Goal: Transaction & Acquisition: Purchase product/service

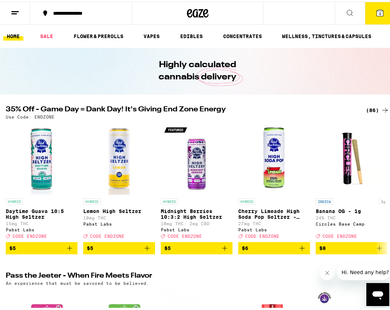
click at [370, 110] on div "(86)" at bounding box center [377, 108] width 23 height 9
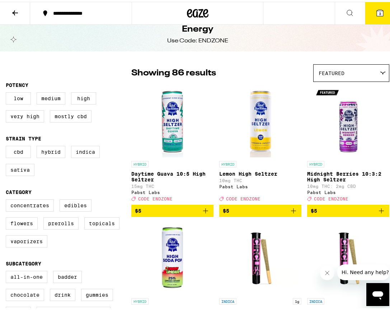
scroll to position [29, 0]
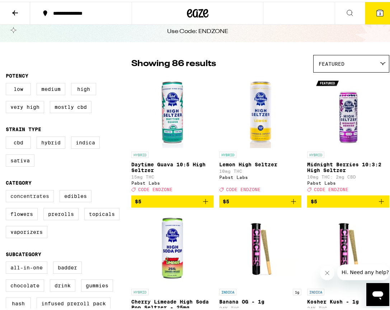
click at [41, 196] on label "Concentrates" at bounding box center [30, 194] width 48 height 12
click at [8, 189] on input "Concentrates" at bounding box center [7, 189] width 0 height 0
checkbox input "true"
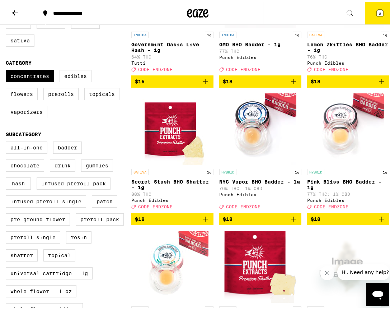
scroll to position [159, 0]
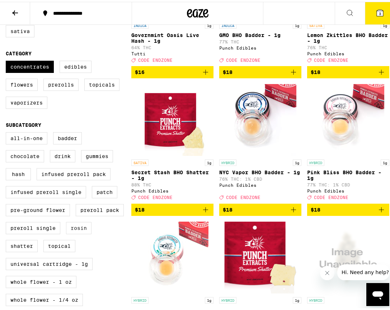
click at [73, 232] on label "Rosin" at bounding box center [78, 226] width 25 height 12
click at [8, 132] on input "Rosin" at bounding box center [7, 131] width 0 height 0
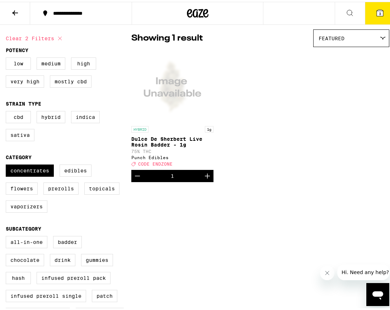
scroll to position [195, 0]
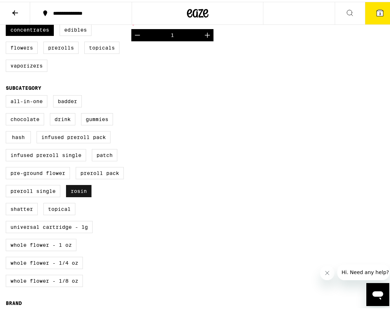
click at [70, 195] on label "Rosin" at bounding box center [78, 189] width 25 height 12
click at [8, 95] on input "Rosin" at bounding box center [7, 94] width 0 height 0
checkbox input "false"
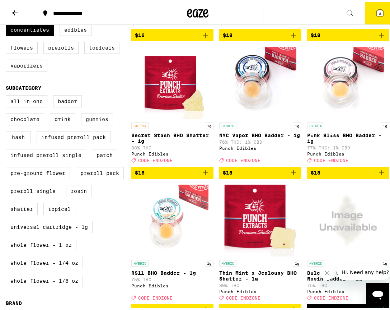
scroll to position [166, 0]
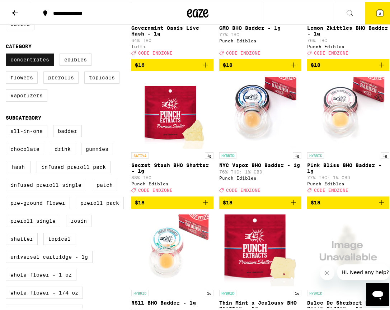
click at [29, 63] on label "Concentrates" at bounding box center [30, 58] width 48 height 12
click at [8, 53] on input "Concentrates" at bounding box center [7, 53] width 0 height 0
checkbox input "false"
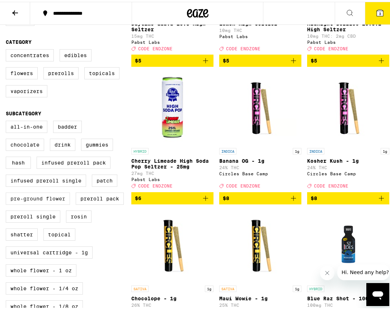
click at [55, 203] on label "Pre-ground Flower" at bounding box center [38, 196] width 64 height 12
click at [8, 120] on input "Pre-ground Flower" at bounding box center [7, 120] width 0 height 0
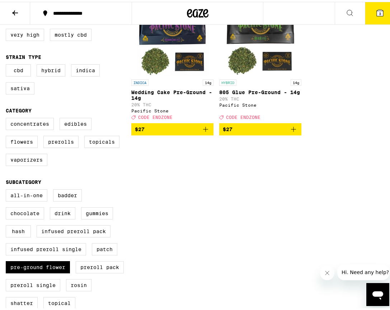
scroll to position [153, 0]
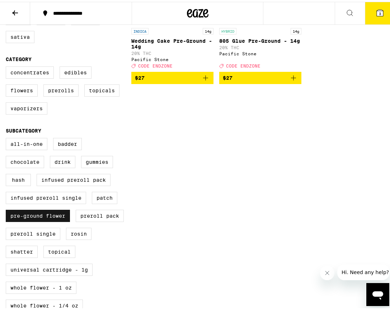
click at [47, 220] on label "Pre-ground Flower" at bounding box center [38, 214] width 64 height 12
click at [8, 137] on input "Pre-ground Flower" at bounding box center [7, 137] width 0 height 0
checkbox input "false"
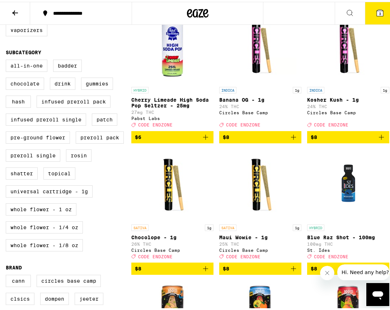
scroll to position [305, 0]
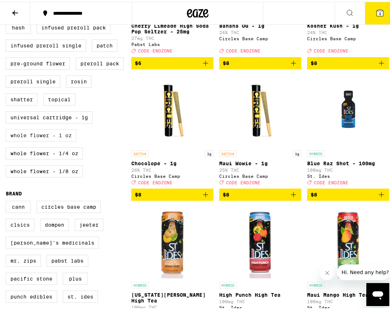
click at [66, 140] on label "Whole Flower - 1 oz" at bounding box center [41, 133] width 71 height 12
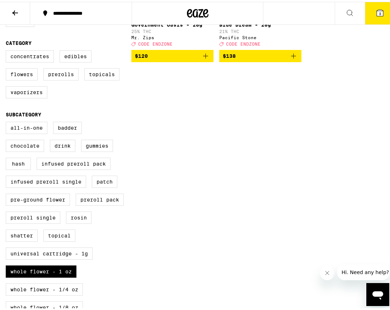
scroll to position [175, 0]
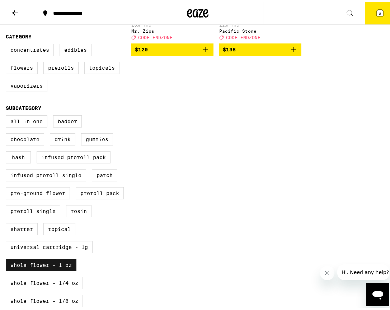
click at [42, 269] on label "Whole Flower - 1 oz" at bounding box center [41, 263] width 71 height 12
click at [8, 115] on input "Whole Flower - 1 oz" at bounding box center [7, 114] width 0 height 0
checkbox input "false"
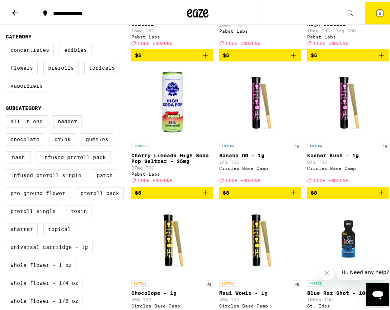
click at [51, 287] on label "Whole Flower - 1/4 oz" at bounding box center [44, 281] width 77 height 12
click at [8, 115] on input "Whole Flower - 1/4 oz" at bounding box center [7, 114] width 0 height 0
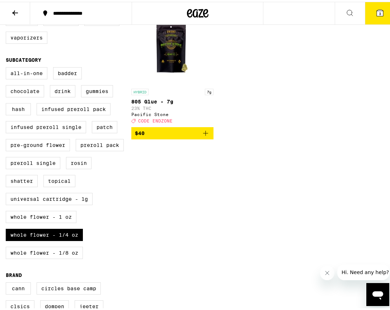
scroll to position [260, 0]
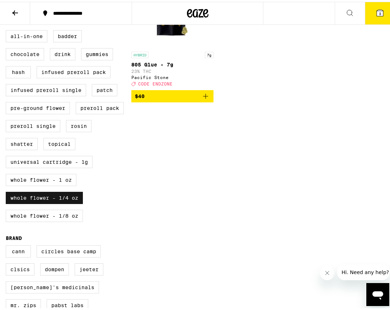
click at [51, 202] on label "Whole Flower - 1/4 oz" at bounding box center [44, 196] width 77 height 12
click at [8, 30] on input "Whole Flower - 1/4 oz" at bounding box center [7, 29] width 0 height 0
checkbox input "false"
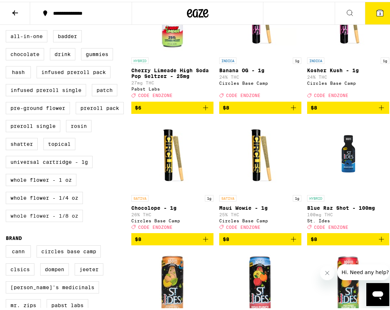
click at [68, 220] on label "Whole Flower - 1/8 oz" at bounding box center [44, 214] width 77 height 12
click at [8, 30] on input "Whole Flower - 1/8 oz" at bounding box center [7, 29] width 0 height 0
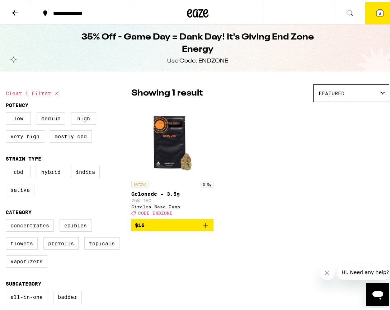
click at [204, 226] on icon "Add to bag" at bounding box center [205, 223] width 5 height 5
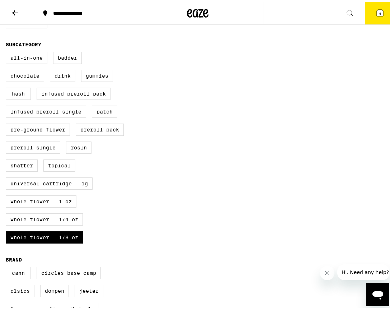
scroll to position [265, 0]
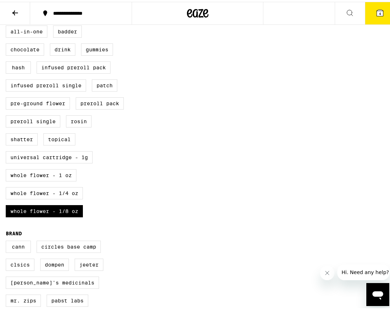
drag, startPoint x: 72, startPoint y: 224, endPoint x: 84, endPoint y: 222, distance: 11.3
click at [73, 215] on label "Whole Flower - 1/8 oz" at bounding box center [44, 209] width 77 height 12
click at [8, 25] on input "Whole Flower - 1/8 oz" at bounding box center [7, 25] width 0 height 0
checkbox input "false"
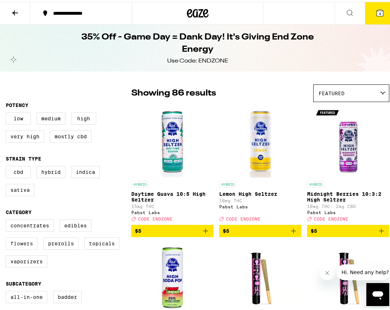
click at [27, 245] on label "Flowers" at bounding box center [22, 241] width 32 height 12
click at [8, 219] on input "Flowers" at bounding box center [7, 218] width 0 height 0
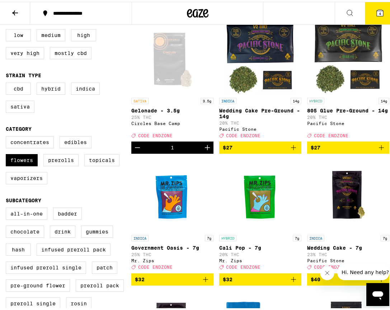
scroll to position [16, 0]
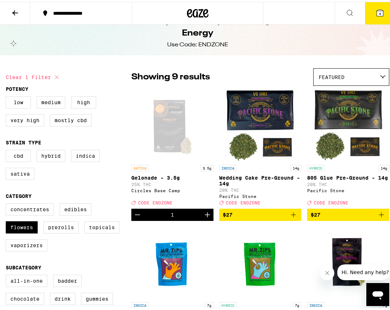
click at [289, 217] on icon "Add to bag" at bounding box center [293, 212] width 9 height 9
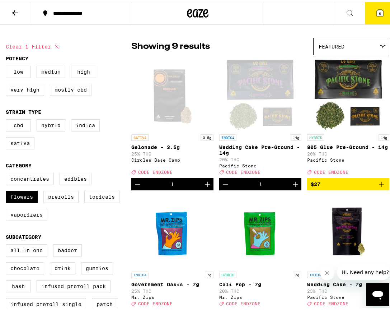
scroll to position [66, 0]
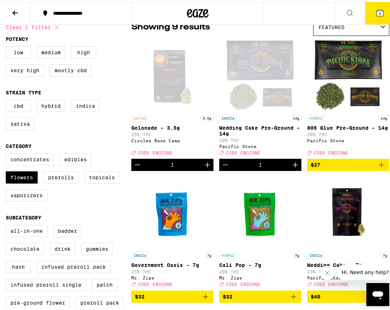
click at [222, 167] on icon "Decrement" at bounding box center [225, 163] width 9 height 9
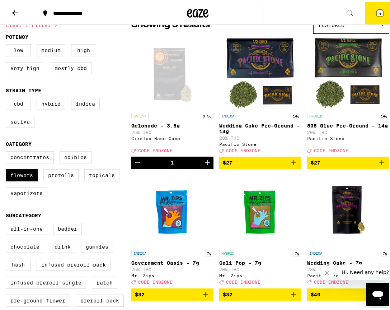
scroll to position [103, 0]
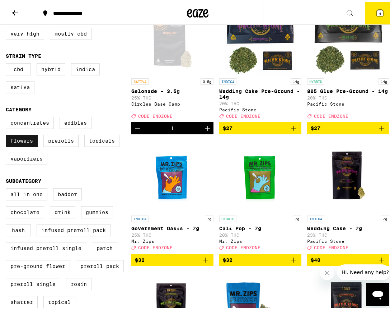
click at [32, 145] on label "Flowers" at bounding box center [22, 139] width 32 height 12
click at [8, 116] on input "Flowers" at bounding box center [7, 116] width 0 height 0
checkbox input "false"
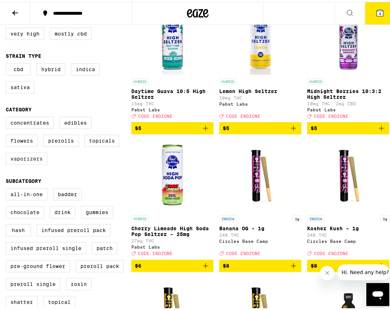
click at [43, 163] on label "Vaporizers" at bounding box center [27, 157] width 42 height 12
click at [8, 116] on input "Vaporizers" at bounding box center [7, 116] width 0 height 0
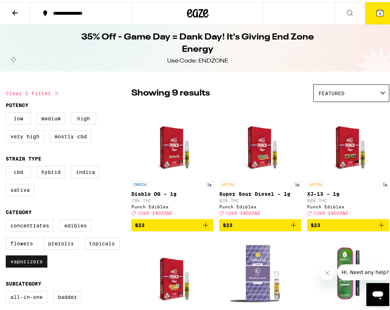
click at [41, 265] on label "Vaporizers" at bounding box center [27, 259] width 42 height 12
click at [8, 219] on input "Vaporizers" at bounding box center [7, 218] width 0 height 0
checkbox input "false"
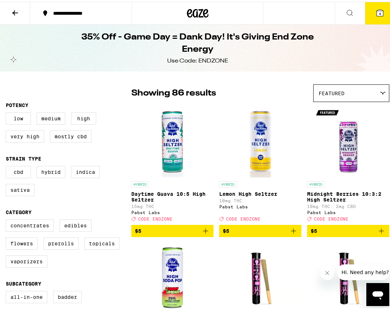
click at [376, 12] on icon at bounding box center [380, 11] width 9 height 9
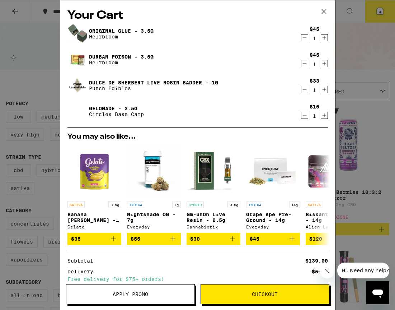
click at [300, 63] on div "$45 1" at bounding box center [314, 59] width 28 height 15
click at [301, 63] on icon "Decrement" at bounding box center [304, 63] width 6 height 9
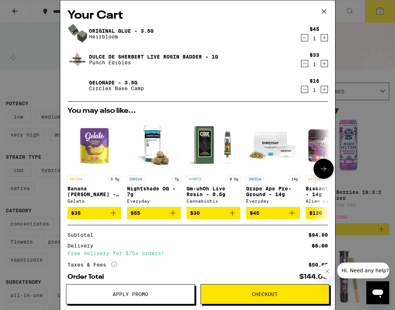
scroll to position [40, 0]
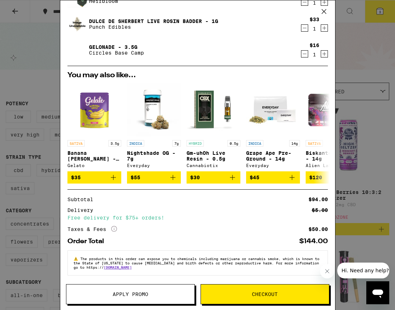
click at [166, 288] on button "Apply Promo" at bounding box center [130, 294] width 129 height 20
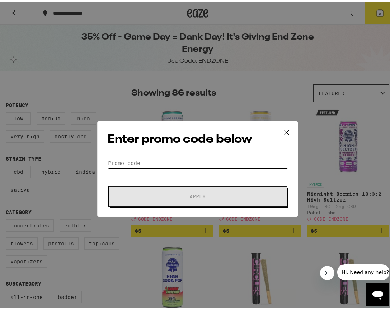
click at [222, 151] on input "Promo Code" at bounding box center [198, 148] width 180 height 11
click at [207, 149] on input "Promo Code" at bounding box center [198, 148] width 180 height 11
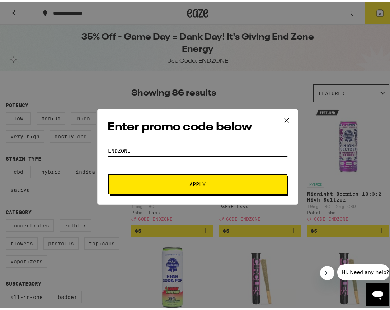
type input "endzone"
click at [190, 178] on button "Apply" at bounding box center [197, 182] width 179 height 20
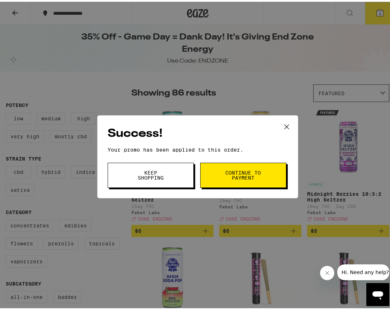
click at [158, 172] on span "Keep Shopping" at bounding box center [150, 173] width 37 height 10
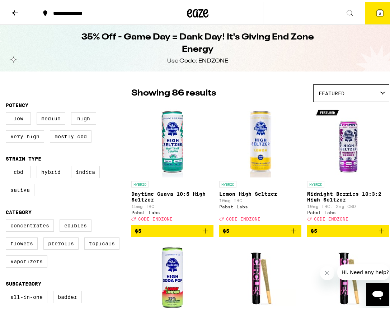
click at [376, 9] on icon at bounding box center [380, 11] width 9 height 9
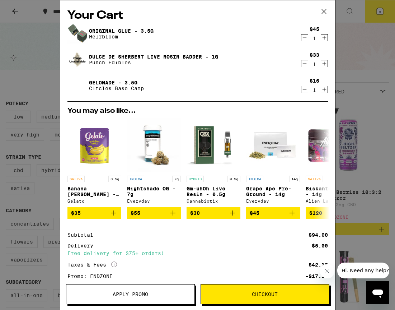
click at [301, 36] on icon "Decrement" at bounding box center [304, 37] width 6 height 9
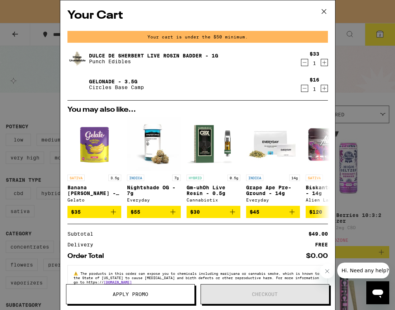
click at [321, 62] on icon "Increment" at bounding box center [324, 62] width 6 height 9
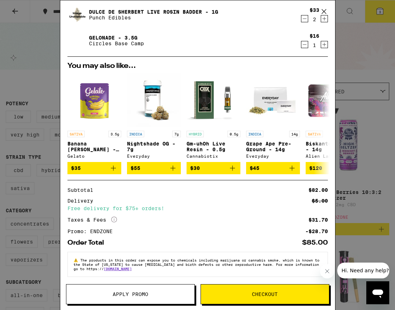
scroll to position [25, 0]
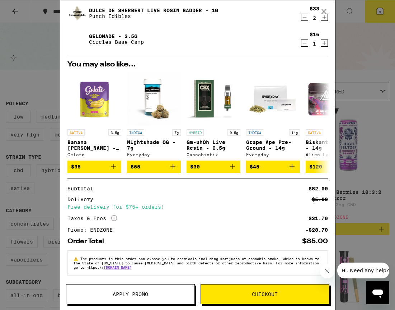
click at [117, 216] on icon at bounding box center [114, 218] width 6 height 6
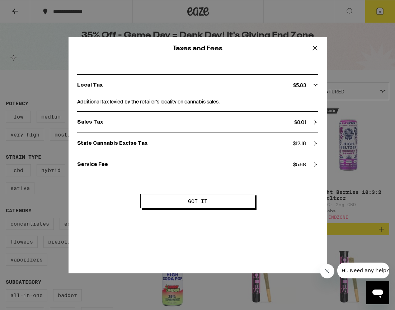
click at [317, 47] on icon at bounding box center [315, 48] width 11 height 11
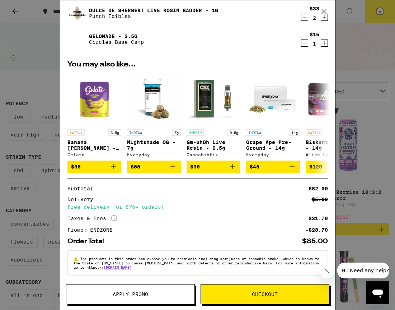
scroll to position [0, 0]
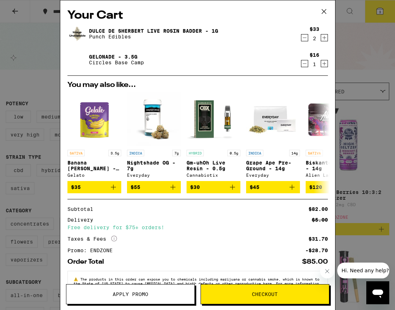
click at [322, 38] on icon "Increment" at bounding box center [324, 37] width 6 height 9
click at [321, 39] on icon "Increment" at bounding box center [324, 37] width 6 height 9
click at [321, 36] on icon "Increment" at bounding box center [324, 37] width 6 height 9
click at [302, 39] on icon "Decrement" at bounding box center [304, 37] width 6 height 9
click at [301, 37] on icon "Decrement" at bounding box center [304, 37] width 6 height 9
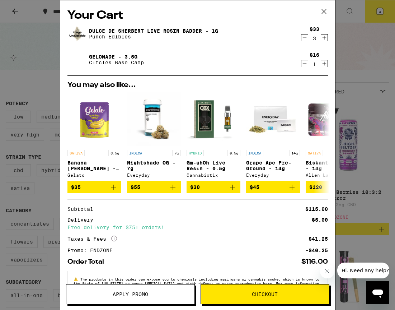
click at [321, 37] on icon "Increment" at bounding box center [324, 37] width 6 height 9
drag, startPoint x: 242, startPoint y: 296, endPoint x: 221, endPoint y: 213, distance: 85.3
click at [221, 213] on div "Your Cart [PERSON_NAME] Live [PERSON_NAME] [PERSON_NAME] - 1g Punch Edibles $33…" at bounding box center [197, 155] width 275 height 310
click at [325, 10] on icon at bounding box center [323, 11] width 4 height 4
